Goal: Complete application form

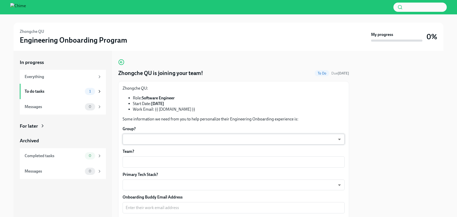
click at [178, 141] on body "Zhongche QU Engineering Onboarding Program My progress 0% In progress Everythin…" at bounding box center [228, 108] width 457 height 217
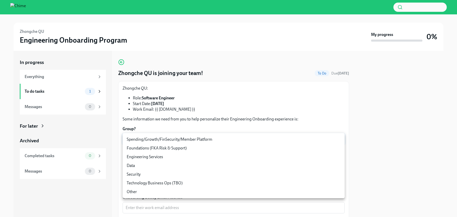
click at [176, 139] on li "Spending/Growth/FinSecurity/Member Platform" at bounding box center [234, 139] width 222 height 9
type input "07vkPey0g"
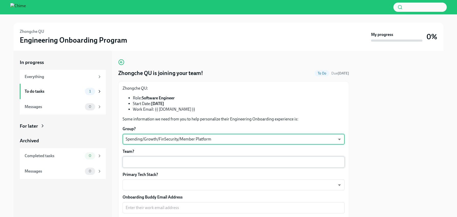
click at [156, 162] on textarea "Team?" at bounding box center [234, 162] width 216 height 6
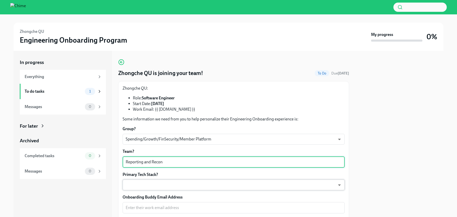
type textarea "Reporting and Recon"
click at [146, 187] on body "Zhongche QU Engineering Onboarding Program My progress 0% In progress Everythin…" at bounding box center [228, 108] width 457 height 217
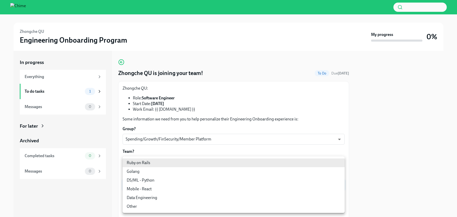
click at [138, 173] on li "Golang" at bounding box center [234, 171] width 222 height 9
type input "j0sxoKUEA"
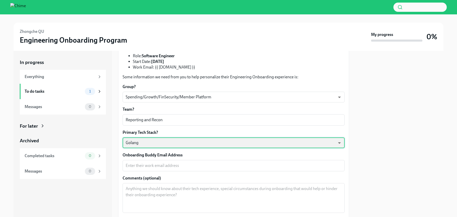
scroll to position [46, 0]
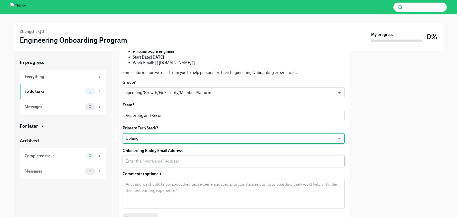
click at [154, 163] on textarea "Onboarding Buddy Email Address" at bounding box center [234, 161] width 216 height 6
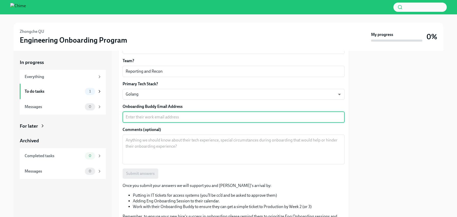
scroll to position [86, 0]
